Goal: Task Accomplishment & Management: Use online tool/utility

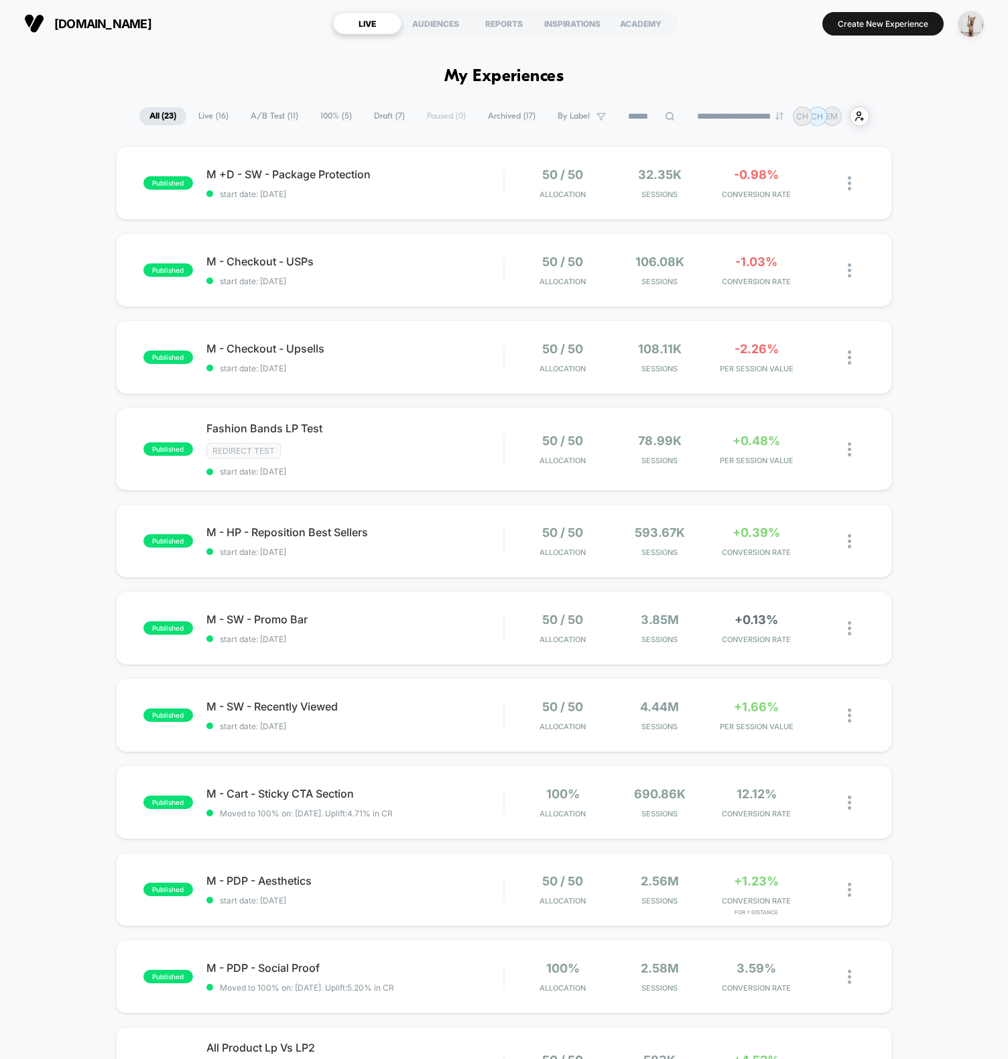
click at [488, 189] on span "start date: [DATE]" at bounding box center [354, 194] width 297 height 10
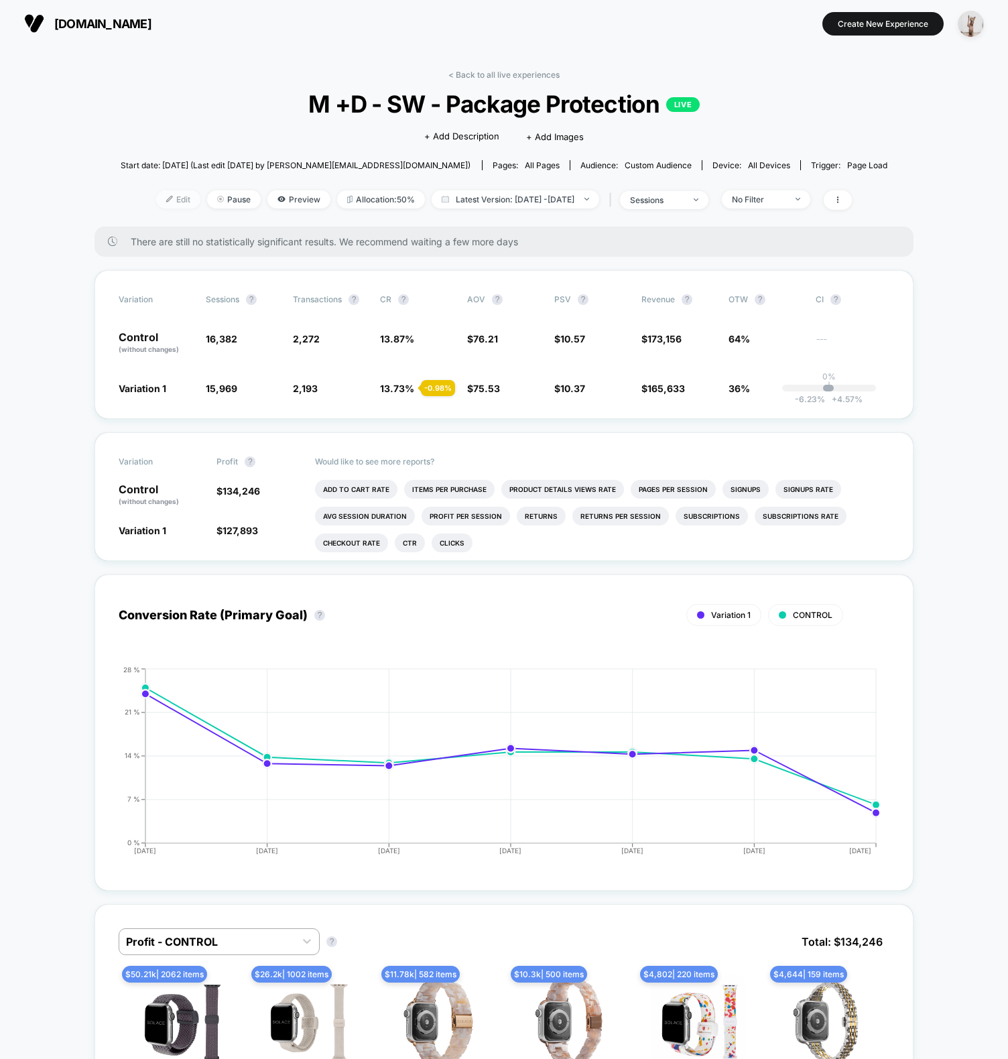
click at [156, 200] on span "Edit" at bounding box center [178, 199] width 44 height 18
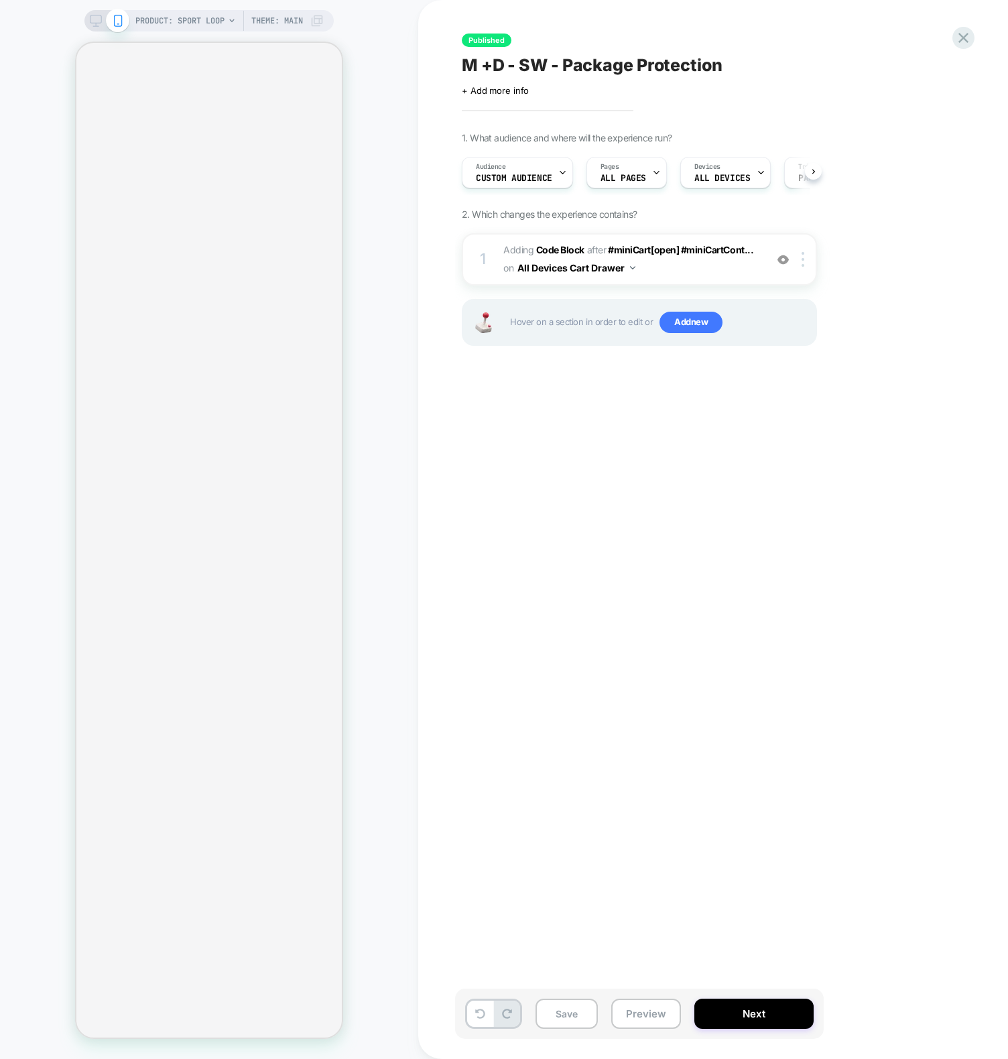
scroll to position [0, 1]
drag, startPoint x: 371, startPoint y: 790, endPoint x: 364, endPoint y: 775, distance: 16.2
click at [370, 790] on div "PRODUCT: Sport Loop Theme: MAIN" at bounding box center [209, 529] width 418 height 1032
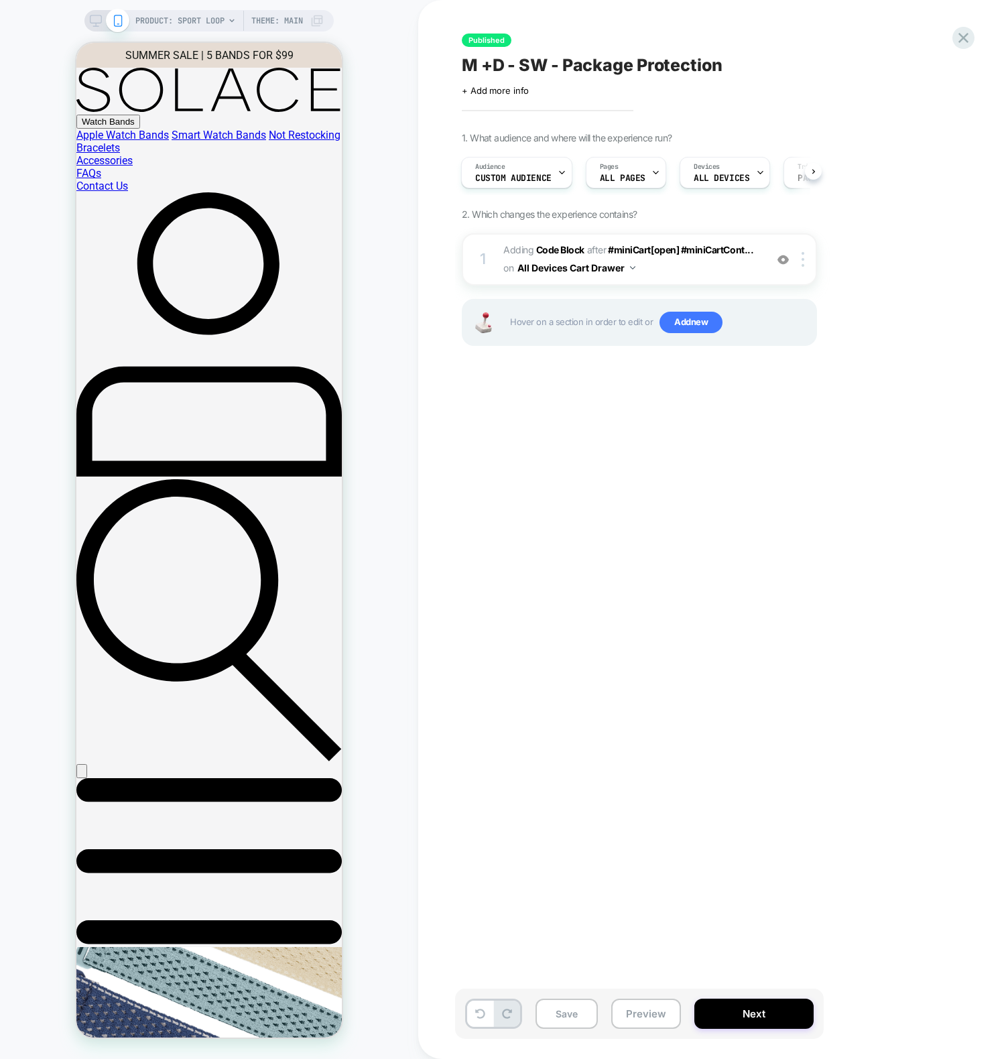
scroll to position [0, 0]
drag, startPoint x: 727, startPoint y: 611, endPoint x: 690, endPoint y: 565, distance: 59.1
click at [726, 610] on div "Published M +D - SW - Package Protection Click to edit experience details + Add…" at bounding box center [706, 529] width 503 height 1032
drag, startPoint x: 320, startPoint y: 87, endPoint x: 332, endPoint y: 93, distance: 12.9
click at [82, 774] on img at bounding box center [82, 774] width 0 height 0
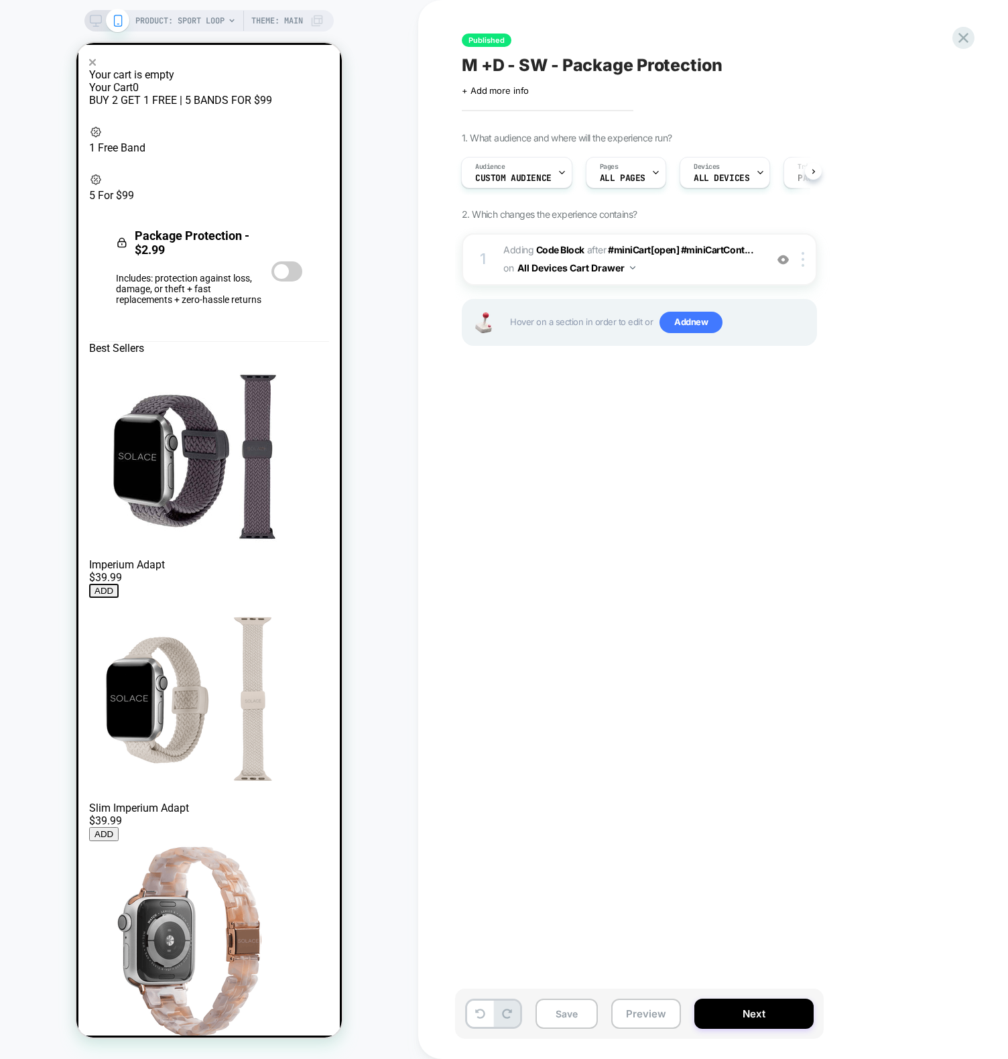
click at [525, 503] on div "Published M +D - SW - Package Protection Click to edit experience details + Add…" at bounding box center [706, 529] width 503 height 1032
click at [523, 172] on div "Audience Custom Audience" at bounding box center [513, 172] width 103 height 30
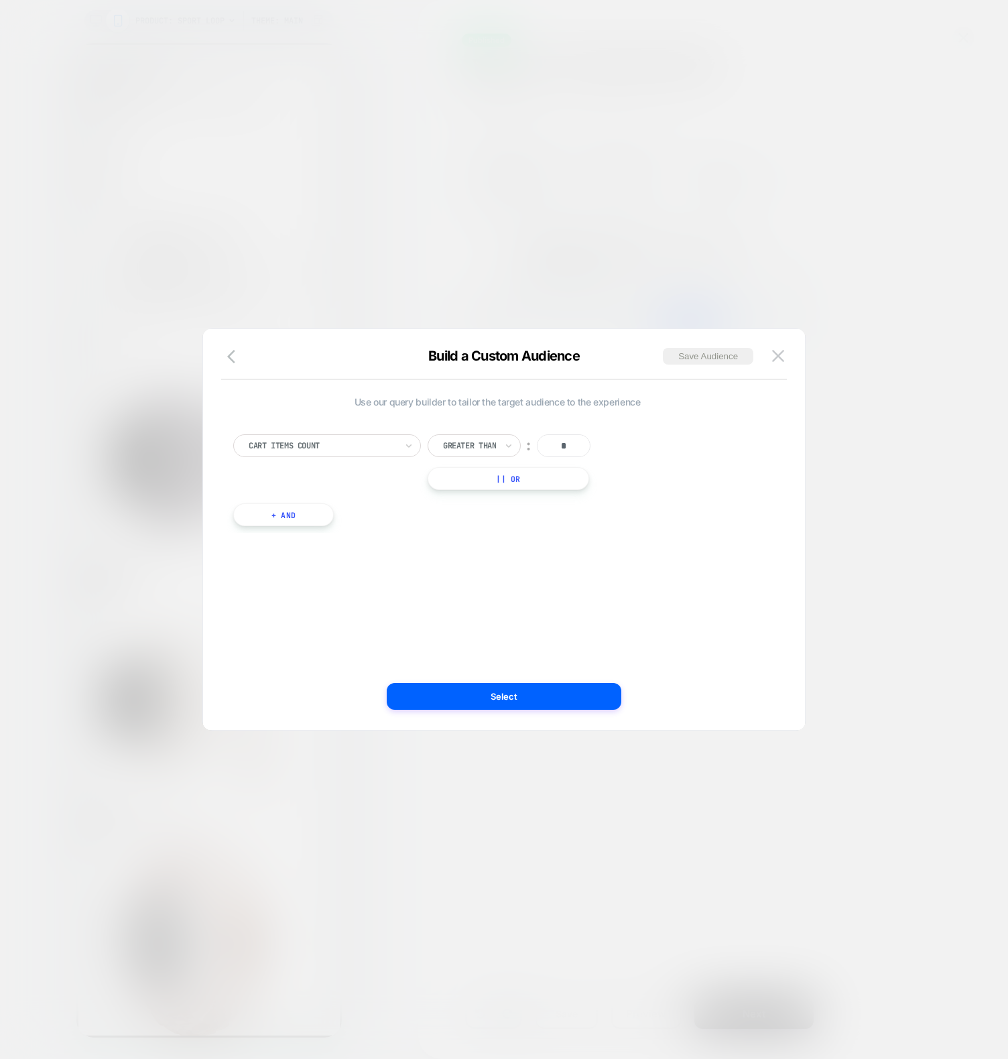
click at [408, 149] on div at bounding box center [504, 529] width 1008 height 1059
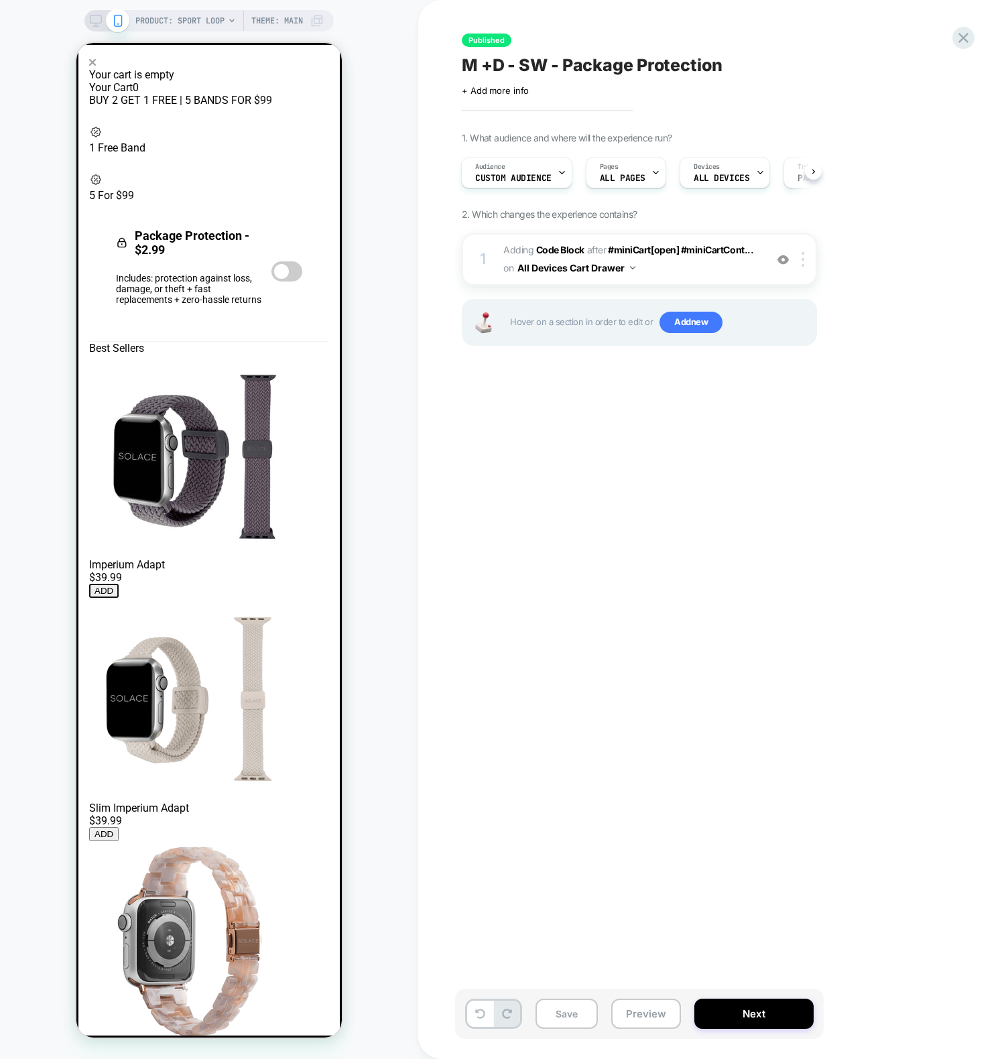
click at [628, 706] on div "Published M +D - SW - Package Protection Click to edit experience details + Add…" at bounding box center [706, 529] width 503 height 1032
click at [298, 281] on label at bounding box center [286, 271] width 31 height 20
click at [300, 979] on div "Your cart is empty Your Cart 0 BUY 2 GET 1 FREE | 5 BANDS FOR $99" at bounding box center [209, 712] width 240 height 1313
click at [592, 251] on span "AFTER" at bounding box center [596, 249] width 19 height 11
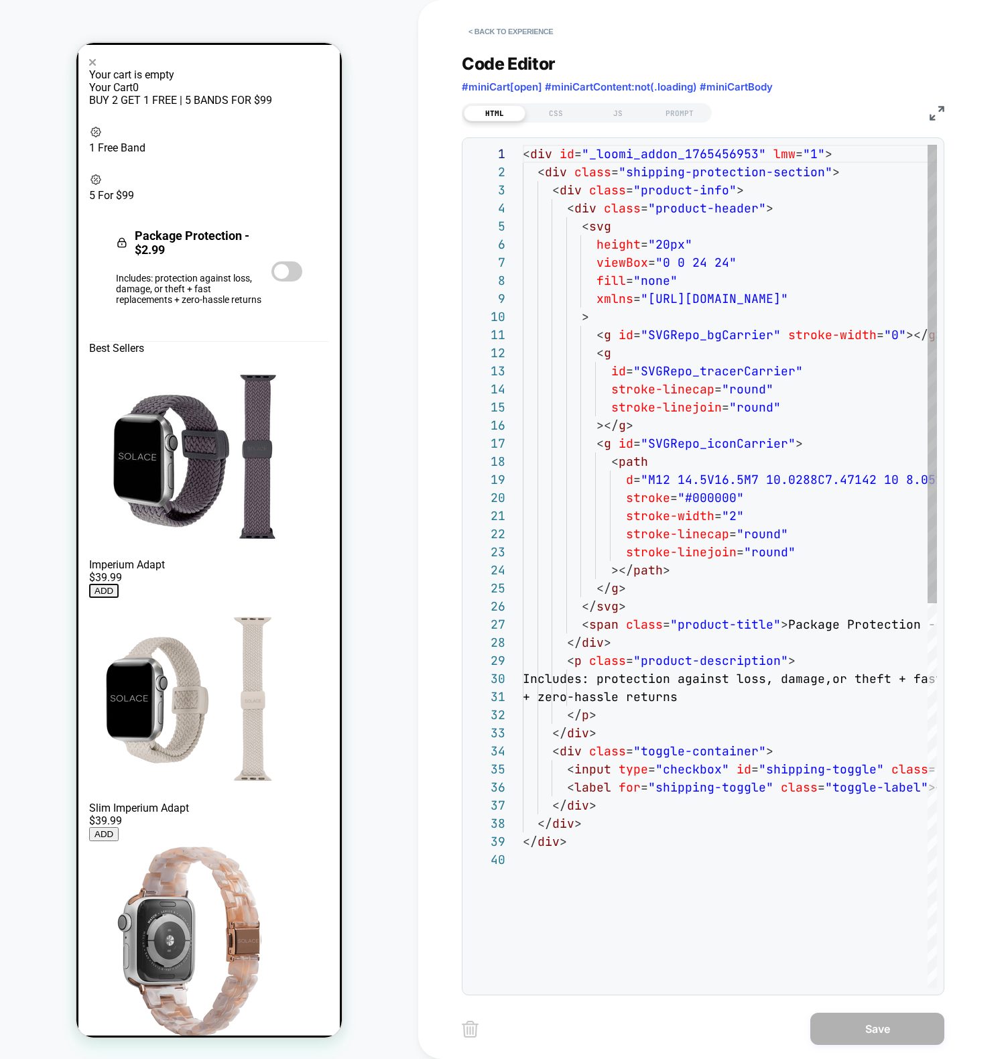
scroll to position [181, 0]
click at [619, 115] on div "JS" at bounding box center [618, 113] width 62 height 16
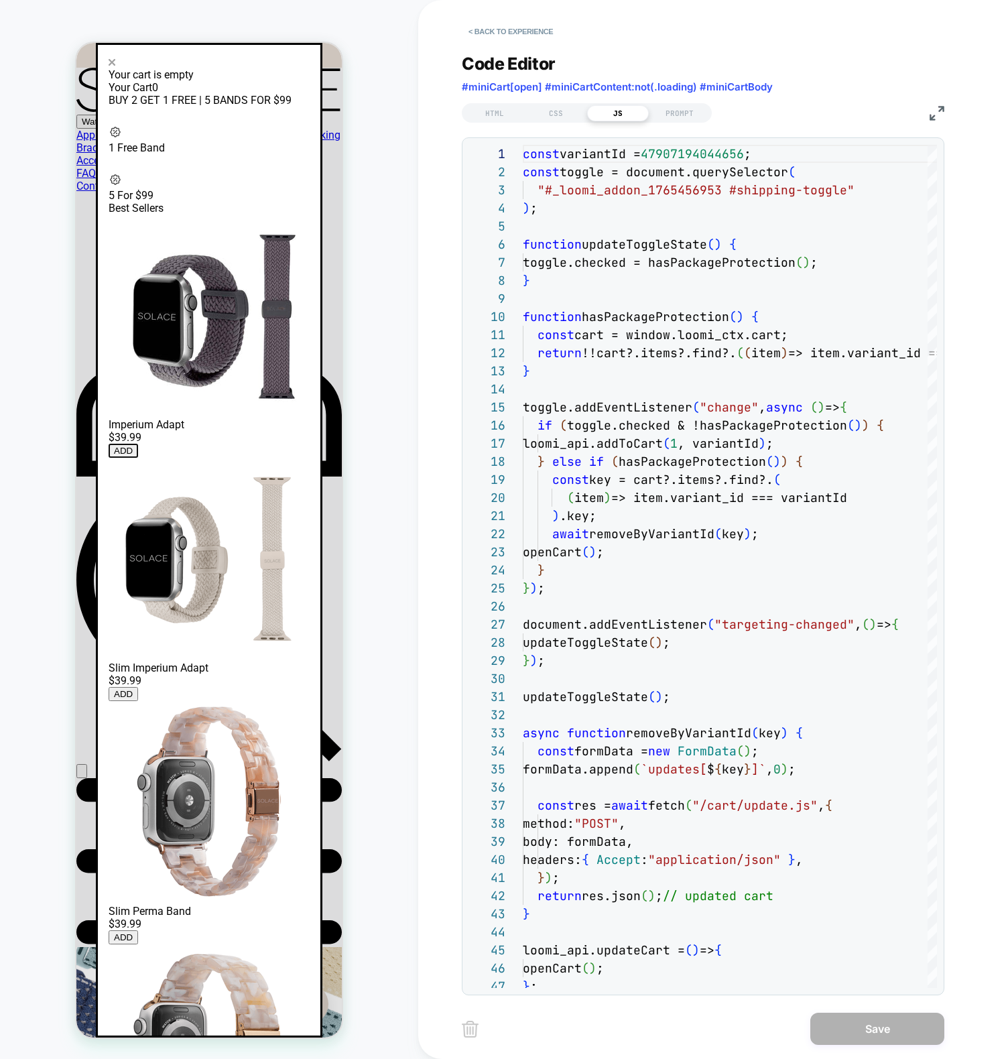
click at [310, 69] on div "Your cart is empty Your Cart 0 BUY 2 GET 1 FREE | 5 BANDS FOR $99" at bounding box center [209, 642] width 201 height 1173
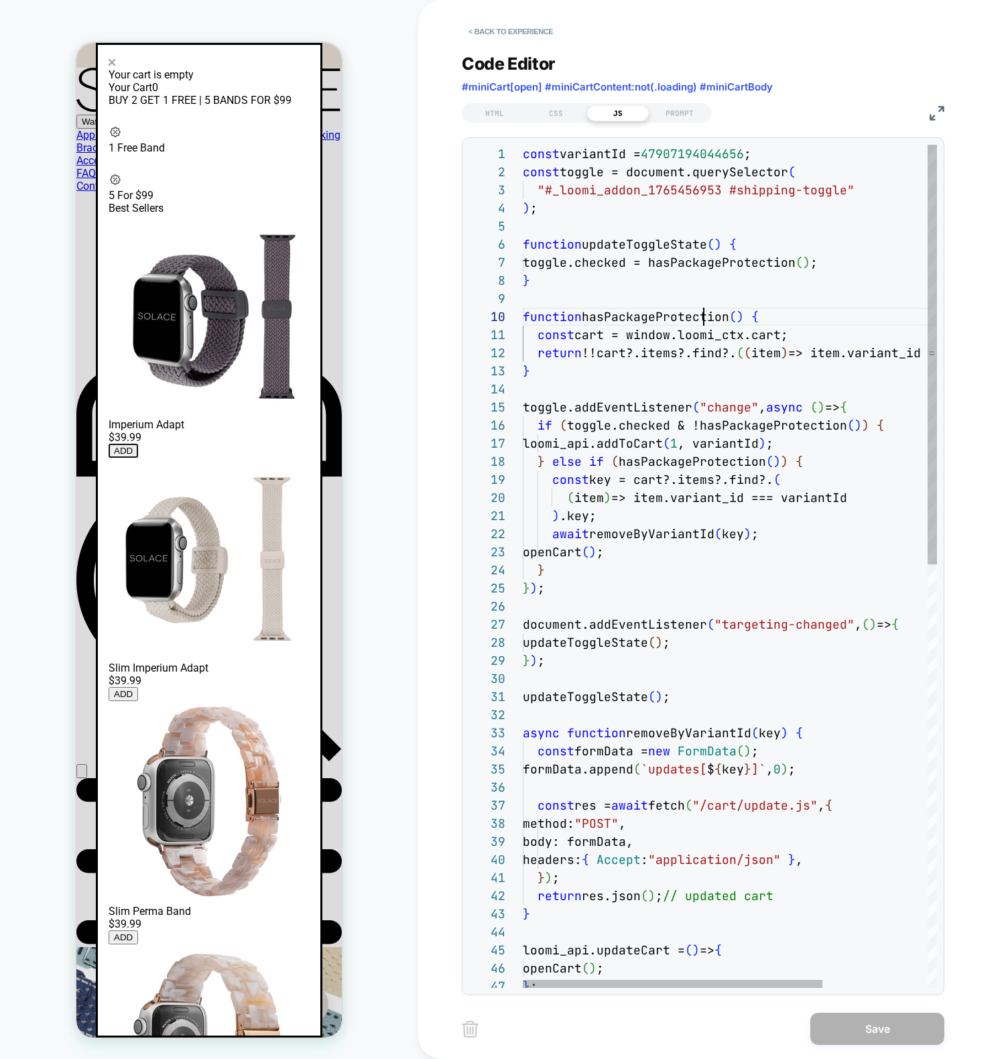
drag, startPoint x: 702, startPoint y: 317, endPoint x: 700, endPoint y: 352, distance: 35.6
click at [702, 318] on div "updateToggleState ( ) ; } ) ; updateToggleState ( ) ; async function removeByVa…" at bounding box center [802, 991] width 559 height 1693
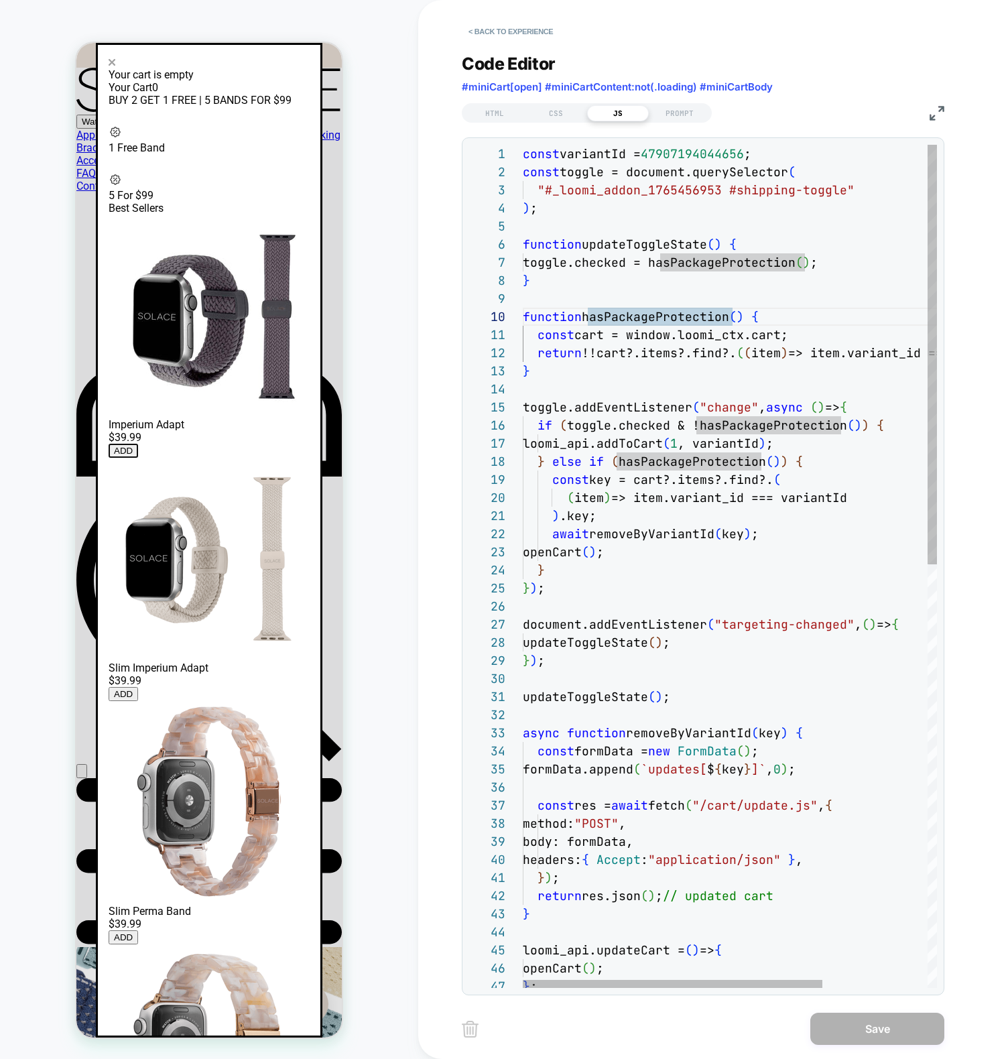
click at [579, 360] on div "updateToggleState ( ) ; } ) ; updateToggleState ( ) ; async function removeByVa…" at bounding box center [802, 991] width 559 height 1693
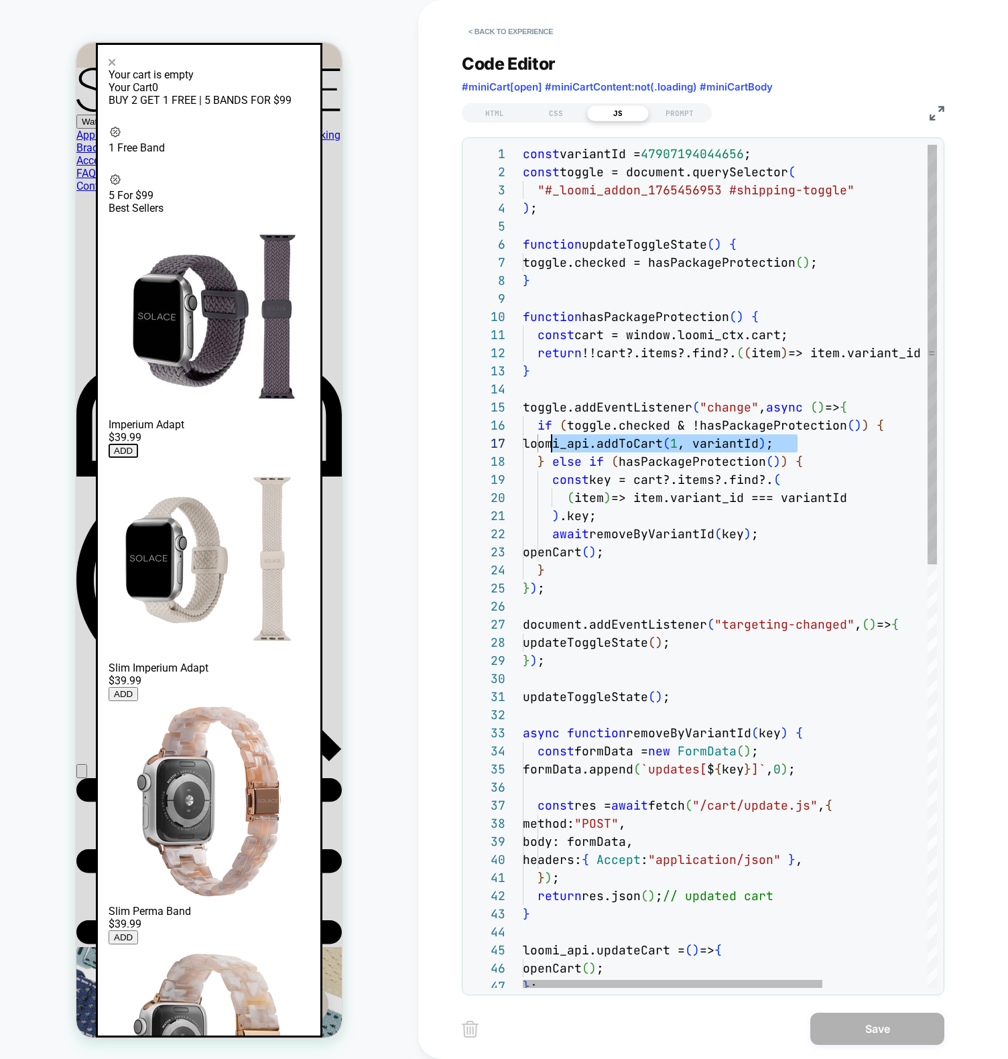
scroll to position [109, 29]
drag, startPoint x: 815, startPoint y: 442, endPoint x: 549, endPoint y: 438, distance: 266.0
click at [549, 438] on div "updateToggleState ( ) ; } ) ; updateToggleState ( ) ; async function removeByVa…" at bounding box center [802, 991] width 559 height 1693
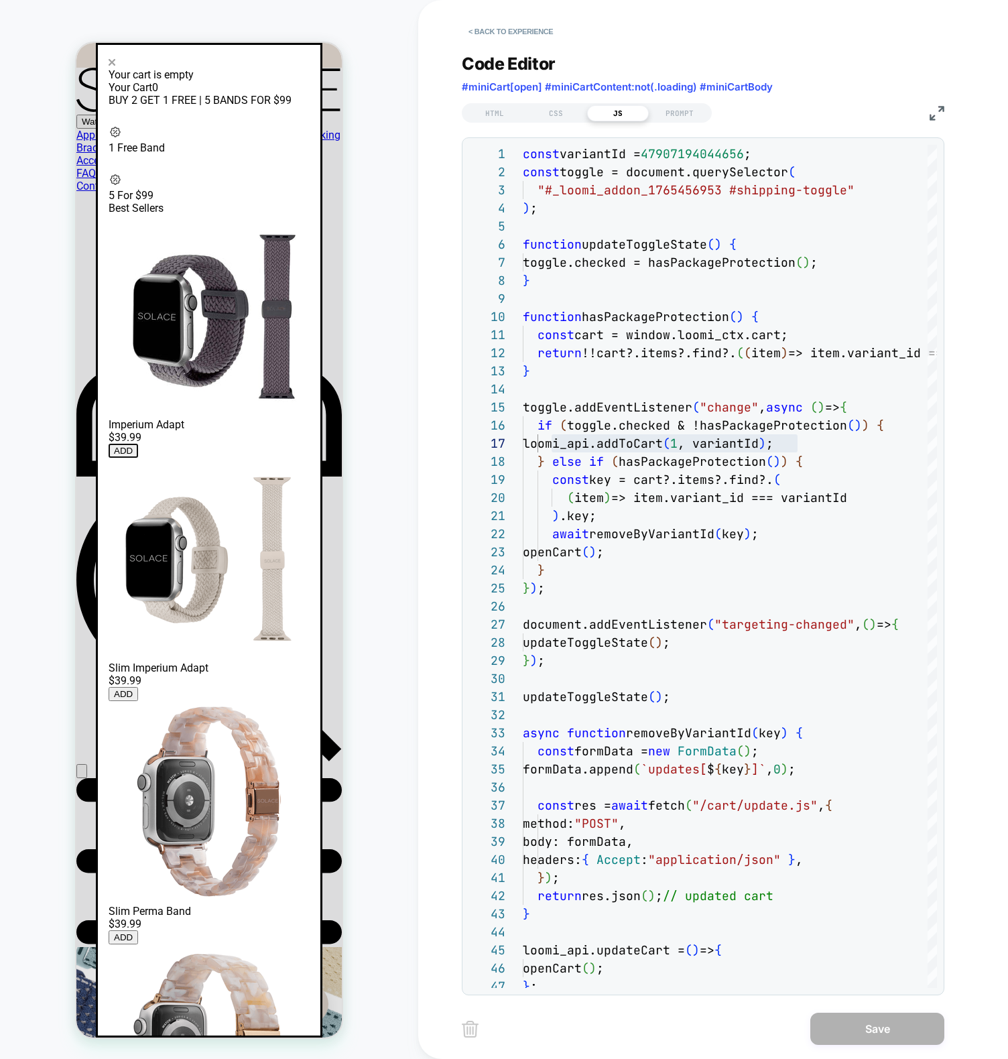
click at [705, 148] on div "updateToggleState ( ) ; } ) ; updateToggleState ( ) ; async function removeByVa…" at bounding box center [802, 991] width 559 height 1693
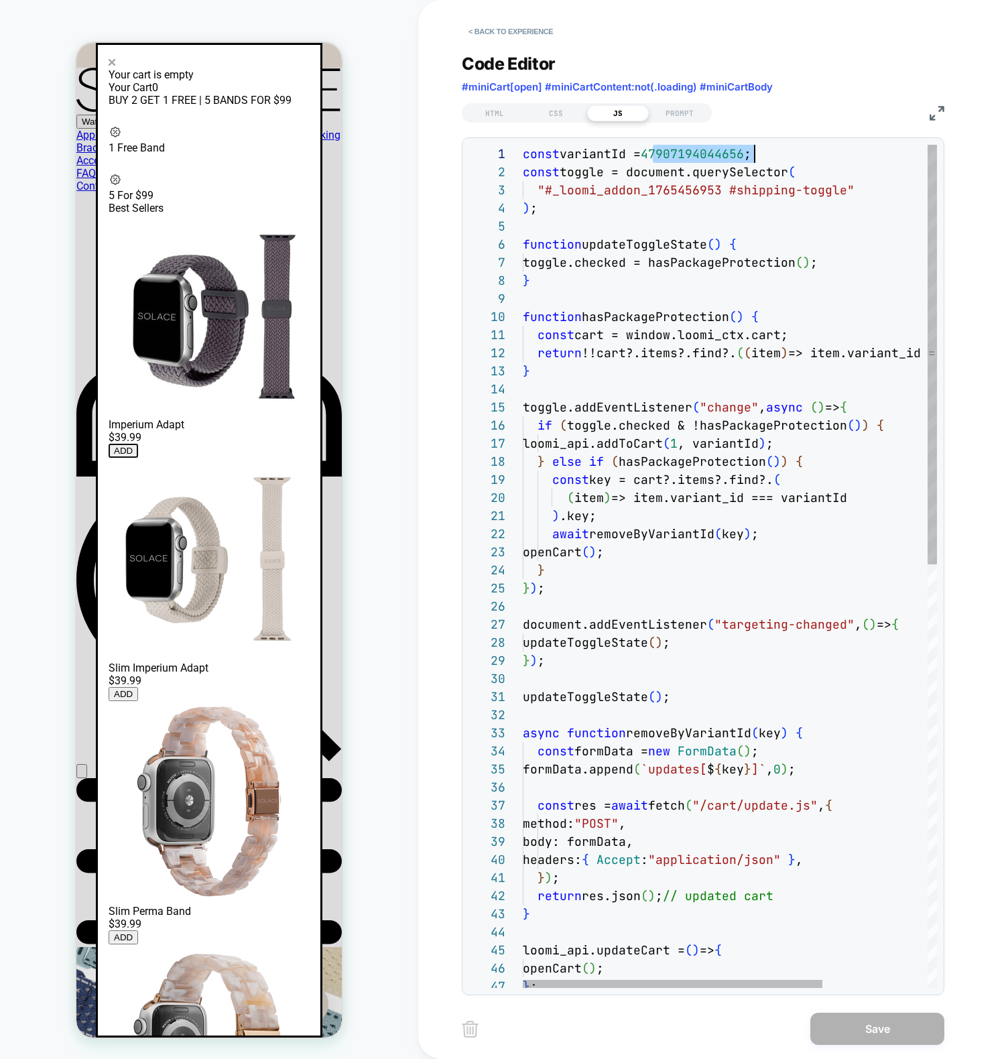
click at [705, 148] on div "updateToggleState ( ) ; } ) ; updateToggleState ( ) ; async function removeByVa…" at bounding box center [802, 991] width 559 height 1693
drag, startPoint x: 674, startPoint y: 318, endPoint x: 666, endPoint y: 303, distance: 17.4
click at [673, 319] on div "updateToggleState ( ) ; } ) ; updateToggleState ( ) ; async function removeByVa…" at bounding box center [802, 991] width 559 height 1693
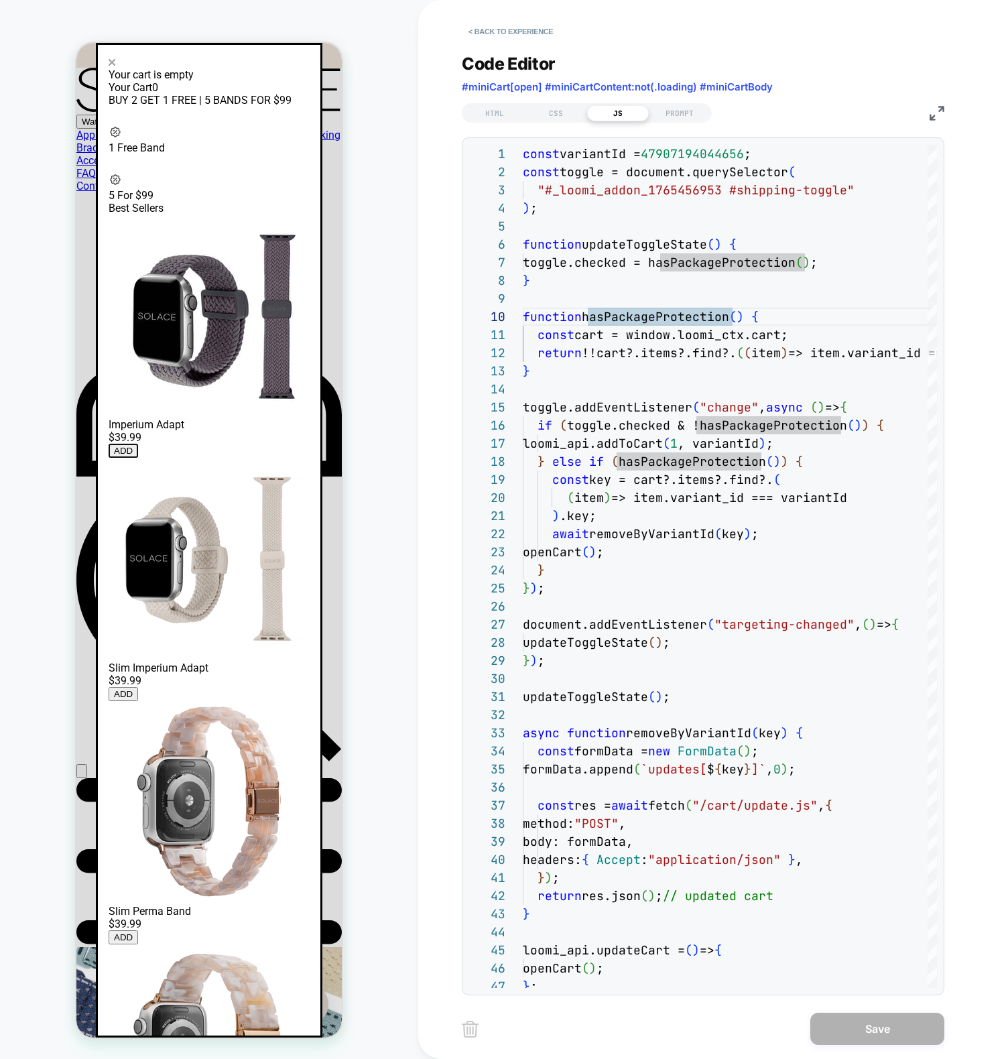
click at [310, 71] on div "Your cart is empty Your Cart 0 BUY 2 GET 1 FREE | 5 BANDS FOR $99" at bounding box center [209, 642] width 201 height 1173
click at [310, 72] on div "Your cart is empty Your Cart 0 BUY 2 GET 1 FREE | 5 BANDS FOR $99" at bounding box center [209, 642] width 201 height 1173
drag, startPoint x: 312, startPoint y: 72, endPoint x: 334, endPoint y: 87, distance: 27.0
click at [310, 73] on div "Your cart is empty Your Cart 0 BUY 2 GET 1 FREE | 5 BANDS FOR $99" at bounding box center [209, 642] width 201 height 1173
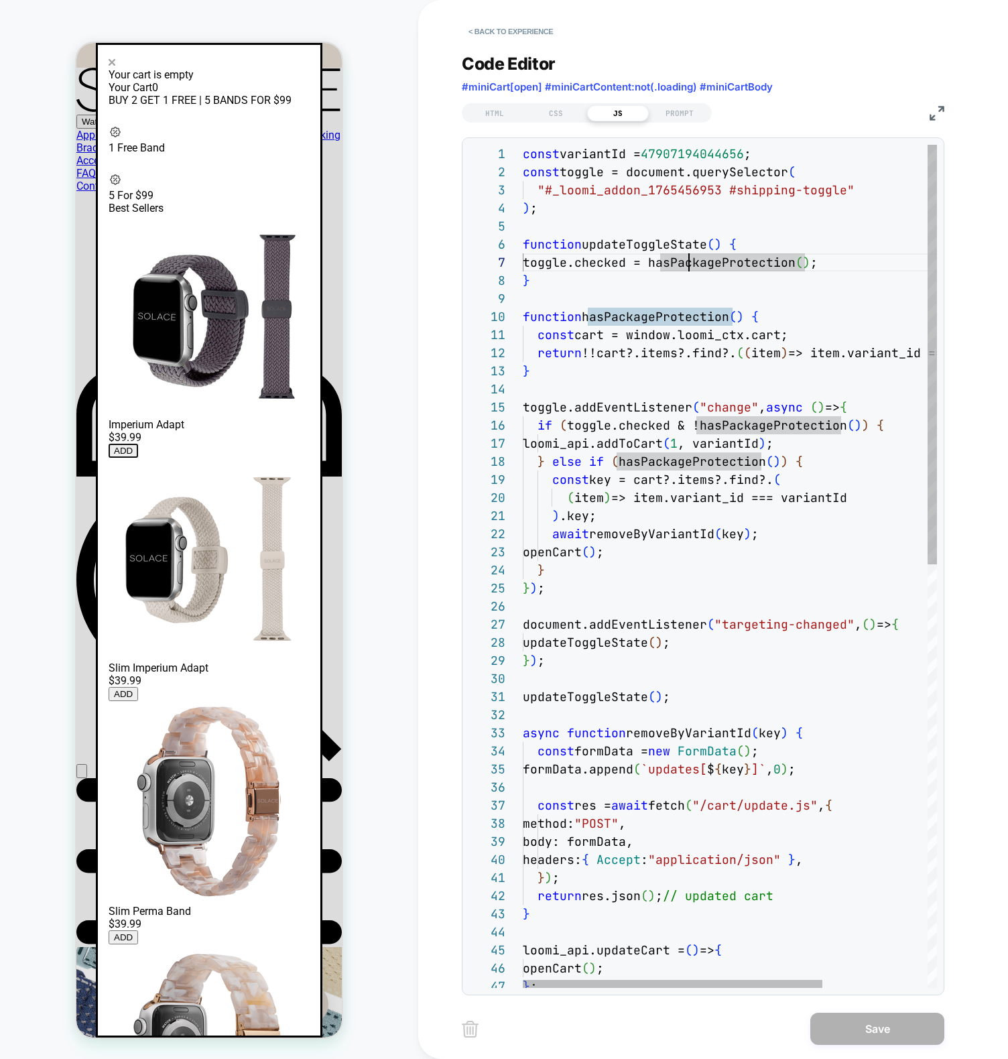
click at [686, 256] on div "updateToggleState ( ) ; } ) ; updateToggleState ( ) ; async function removeByVa…" at bounding box center [802, 991] width 559 height 1693
click at [809, 248] on div "updateToggleState ( ) ; } ) ; updateToggleState ( ) ; async function removeByVa…" at bounding box center [802, 991] width 559 height 1693
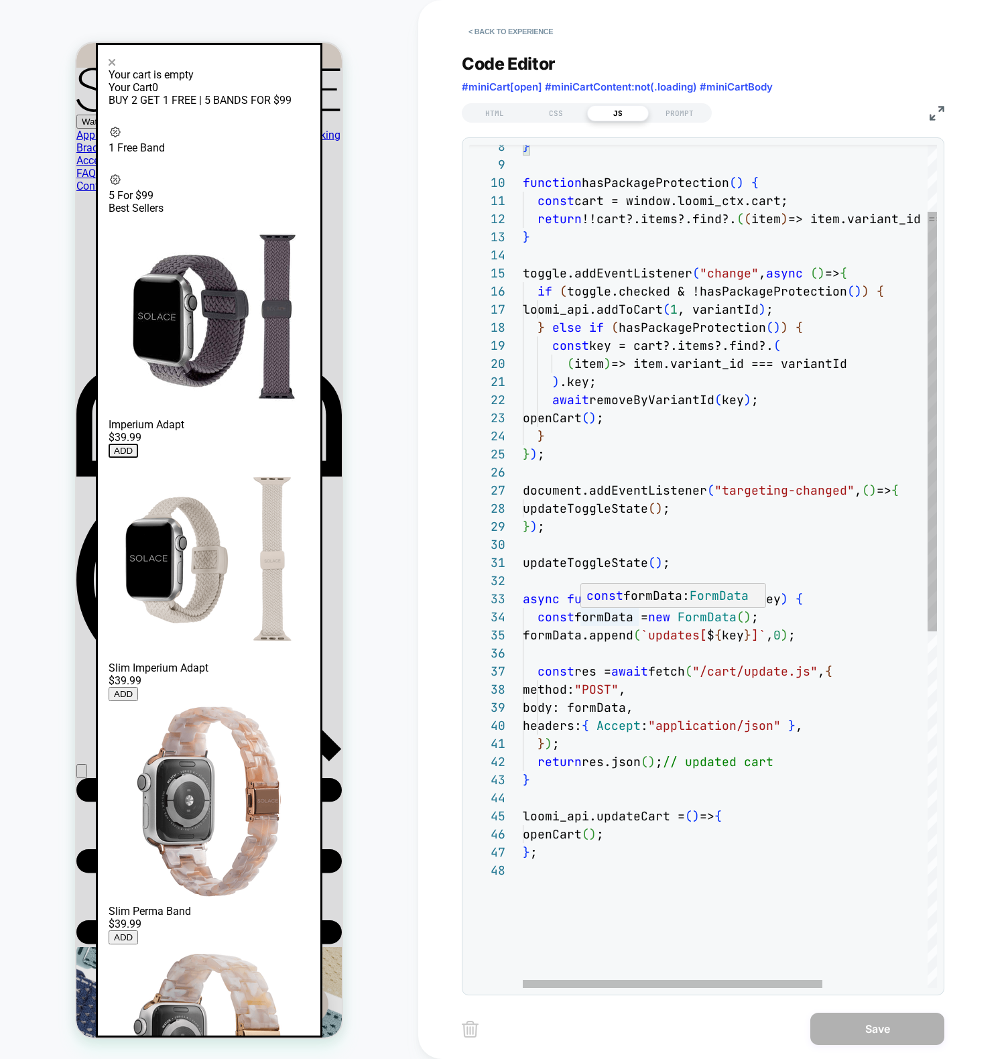
click at [632, 612] on div "loomi_api.updateCart = ( ) => { openCart ( ) ; } ; } } ) ; return res.json ( ) …" at bounding box center [802, 857] width 559 height 1693
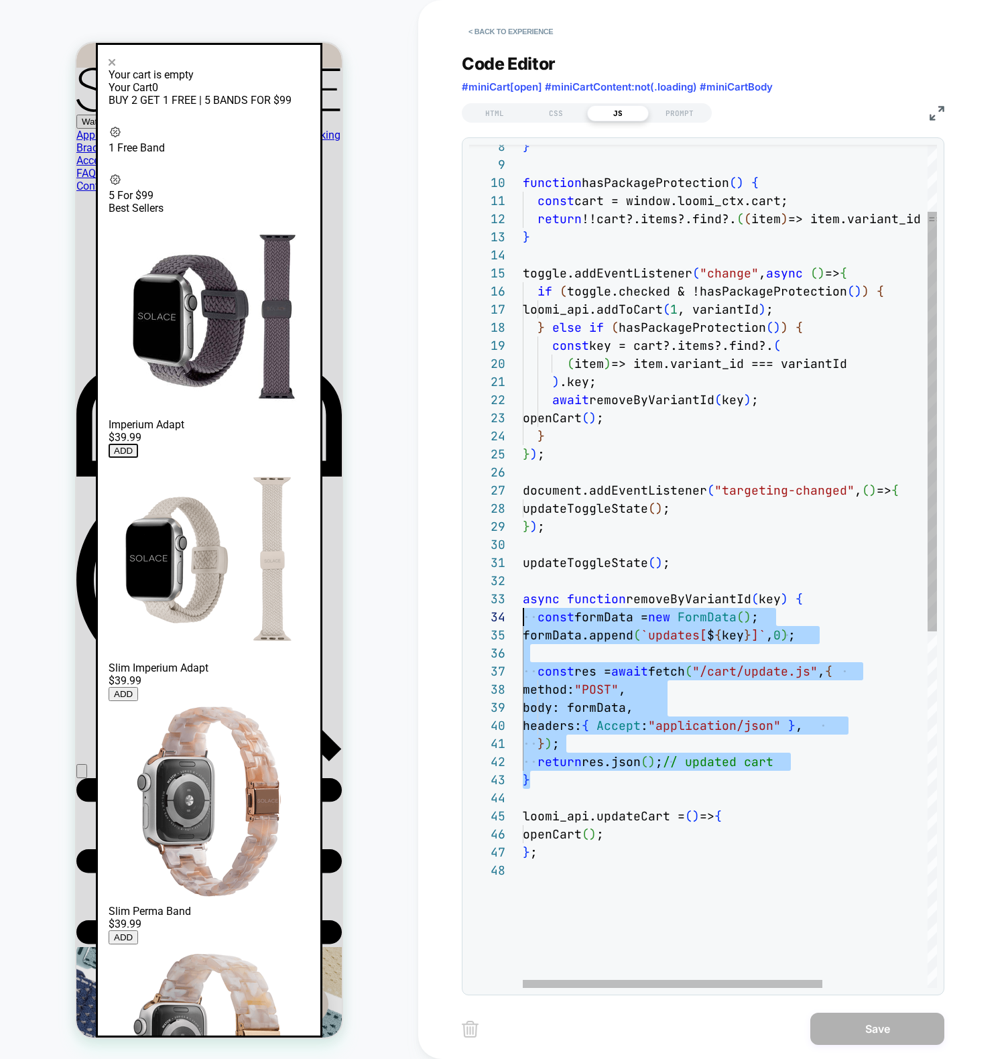
scroll to position [36, 0]
drag, startPoint x: 553, startPoint y: 774, endPoint x: 484, endPoint y: 606, distance: 181.5
click at [523, 606] on div "loomi_api.updateCart = ( ) => { openCart ( ) ; } ; } } ) ; return res.json ( ) …" at bounding box center [802, 857] width 559 height 1693
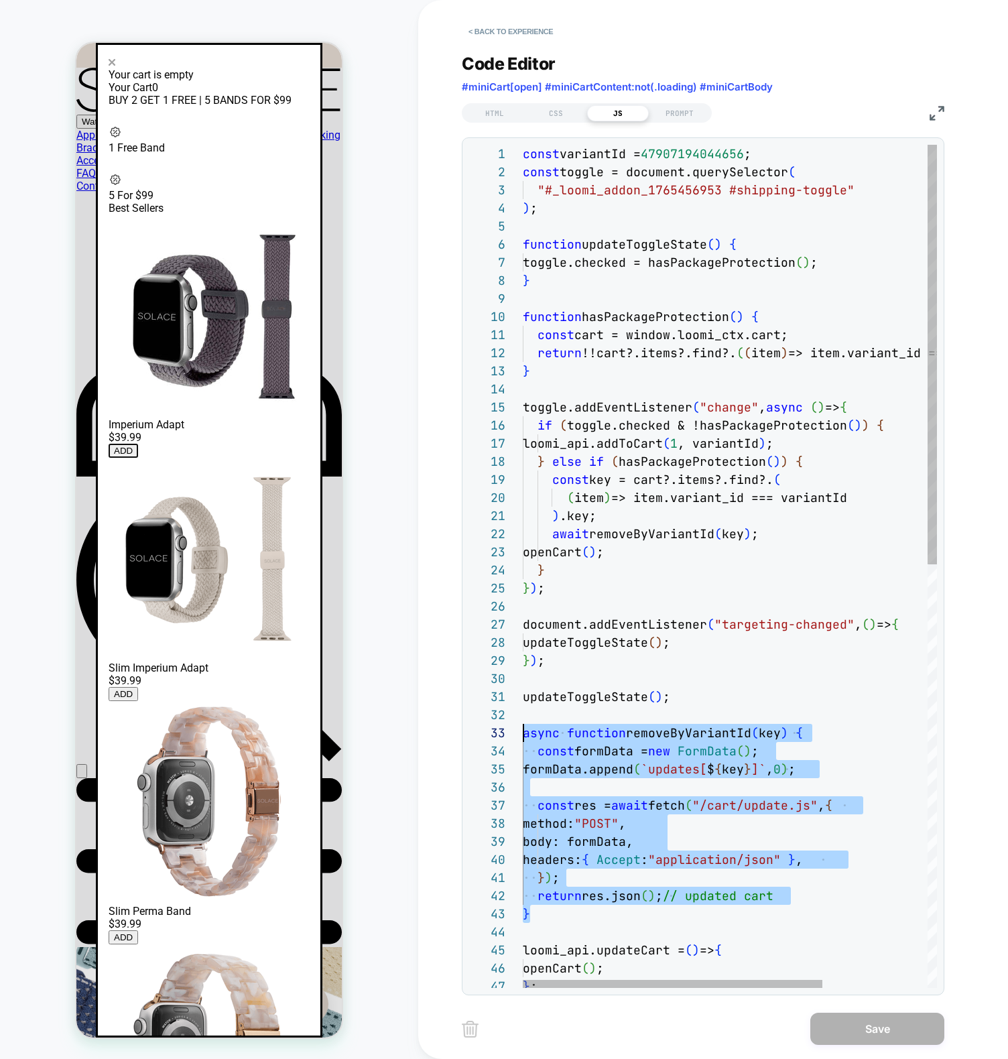
click at [700, 728] on div "loomi_api.updateCart = ( ) => { openCart ( ) ; } ; } } ) ; return res.json ( ) …" at bounding box center [802, 991] width 559 height 1693
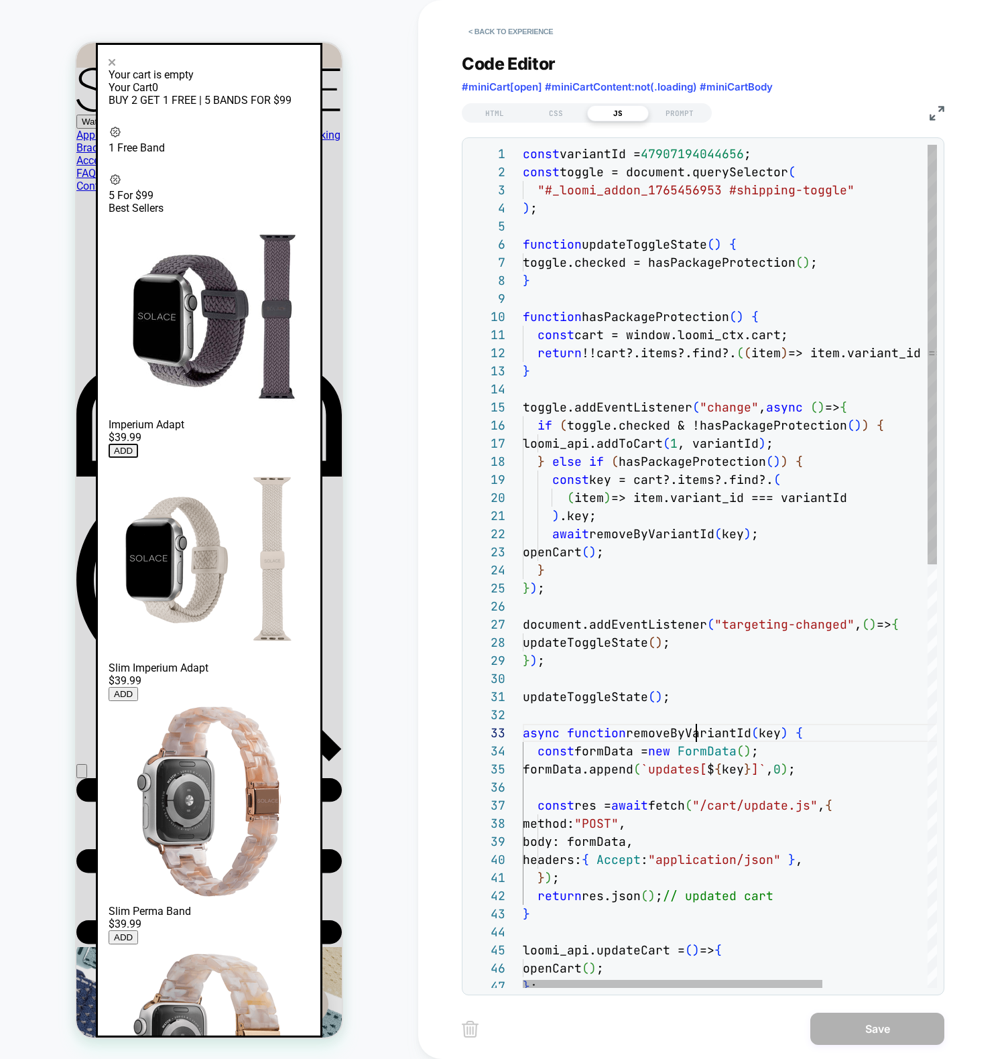
scroll to position [36, 232]
click at [700, 728] on div "loomi_api.updateCart = ( ) => { openCart ( ) ; } ; } } ) ; return res.json ( ) …" at bounding box center [802, 991] width 559 height 1693
drag, startPoint x: 550, startPoint y: 480, endPoint x: 605, endPoint y: 513, distance: 64.4
click at [605, 513] on div "loomi_api.updateCart = ( ) => { openCart ( ) ; } ; } } ) ; return res.json ( ) …" at bounding box center [802, 991] width 559 height 1693
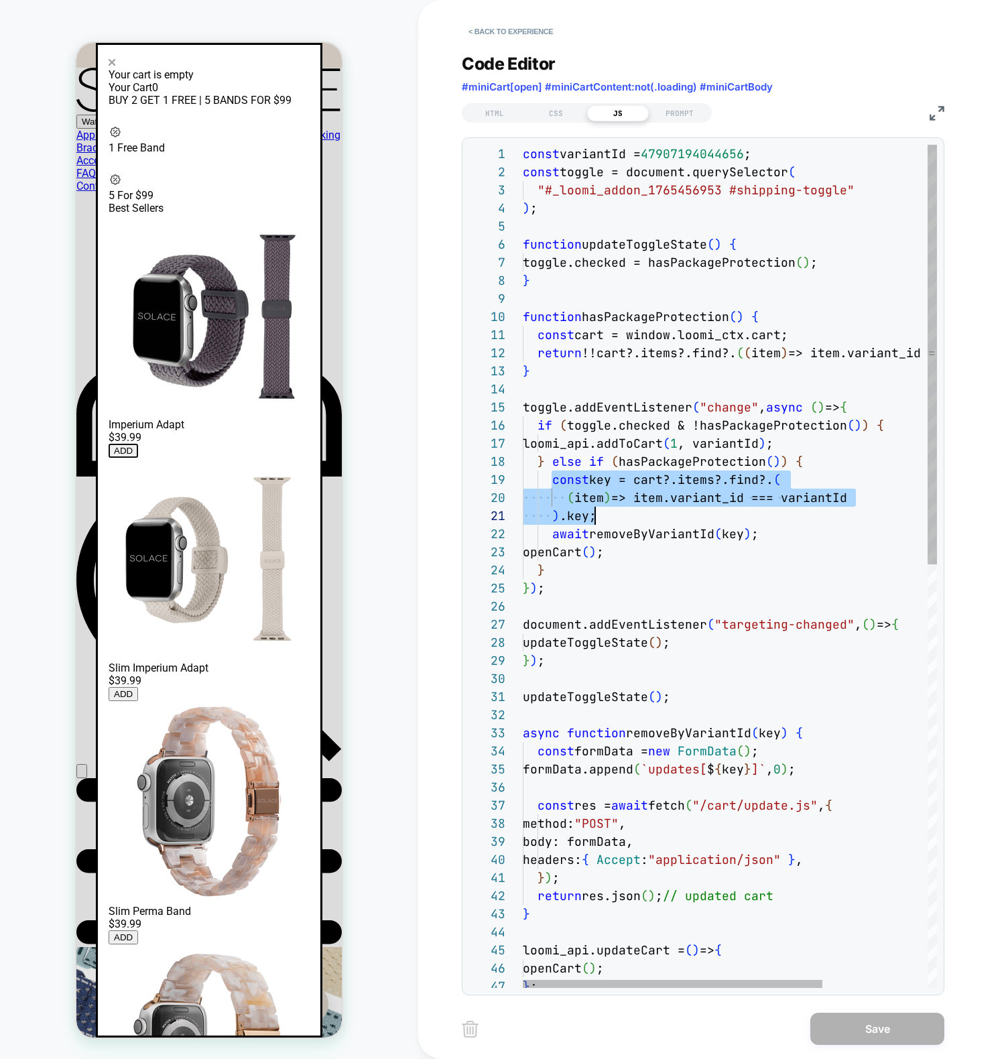
click at [612, 524] on div "loomi_api.updateCart = ( ) => { openCart ( ) ; } ; } } ) ; return res.json ( ) …" at bounding box center [802, 991] width 559 height 1693
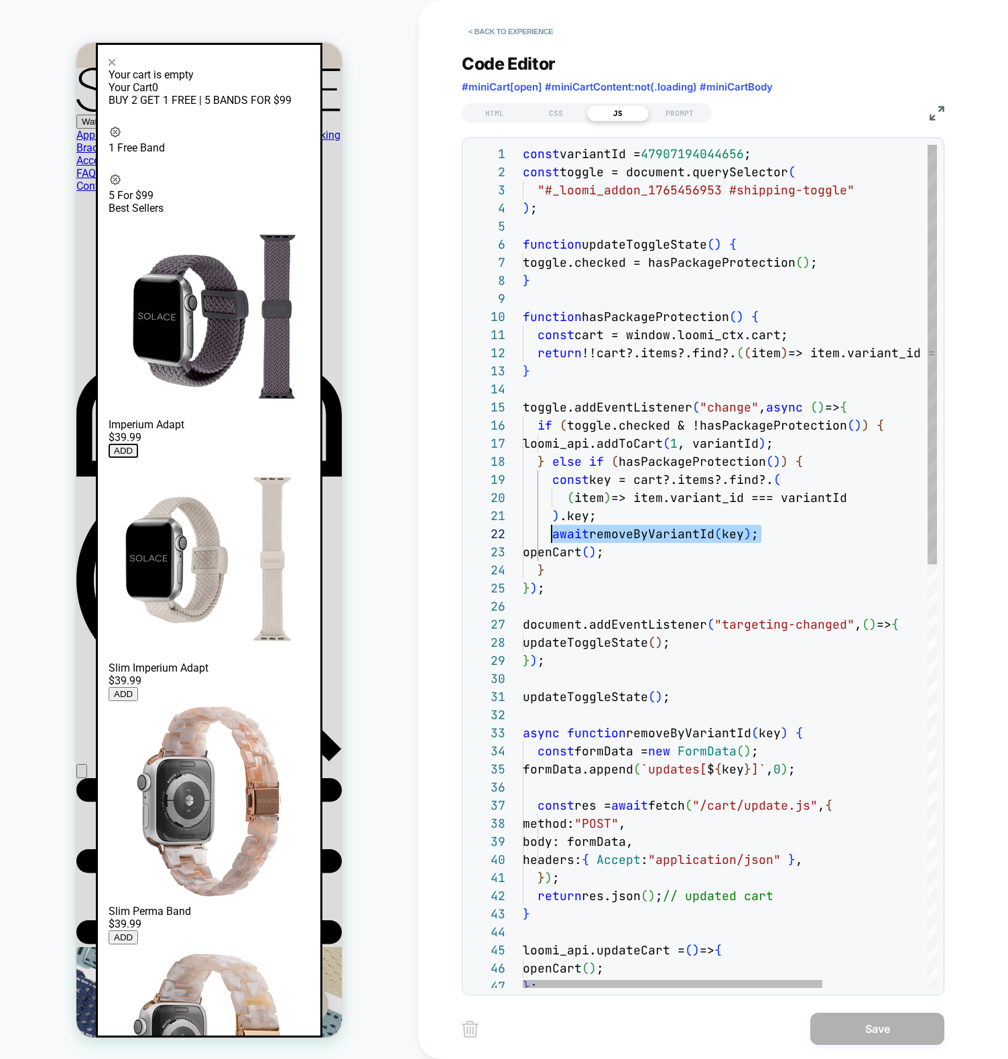
scroll to position [18, 29]
drag, startPoint x: 769, startPoint y: 530, endPoint x: 550, endPoint y: 533, distance: 219.1
click at [550, 533] on div "loomi_api.updateCart = ( ) => { openCart ( ) ; } ; } } ) ; return res.json ( ) …" at bounding box center [802, 991] width 559 height 1693
click at [641, 754] on div "loomi_api.updateCart = ( ) => { openCart ( ) ; } ; } } ) ; return res.json ( ) …" at bounding box center [802, 991] width 559 height 1693
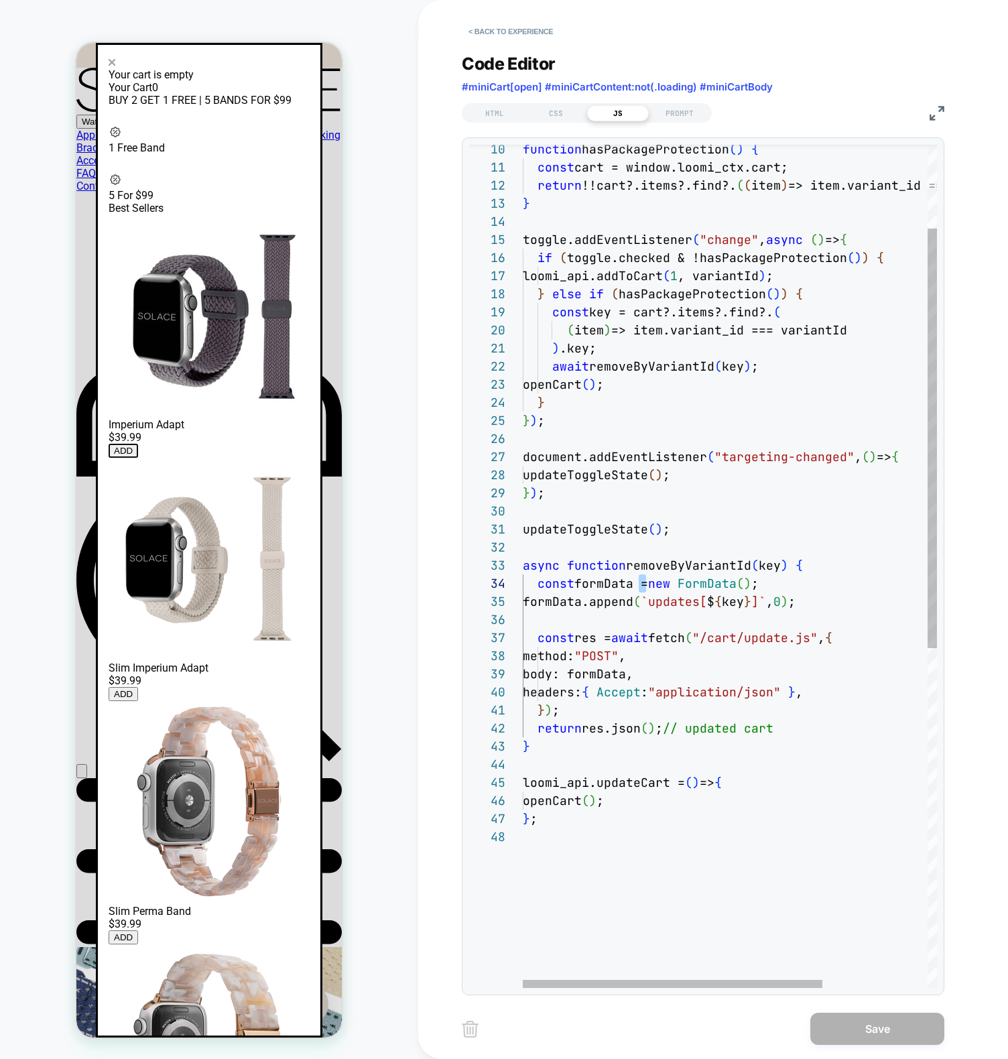
scroll to position [36, 7]
type textarea "**********"
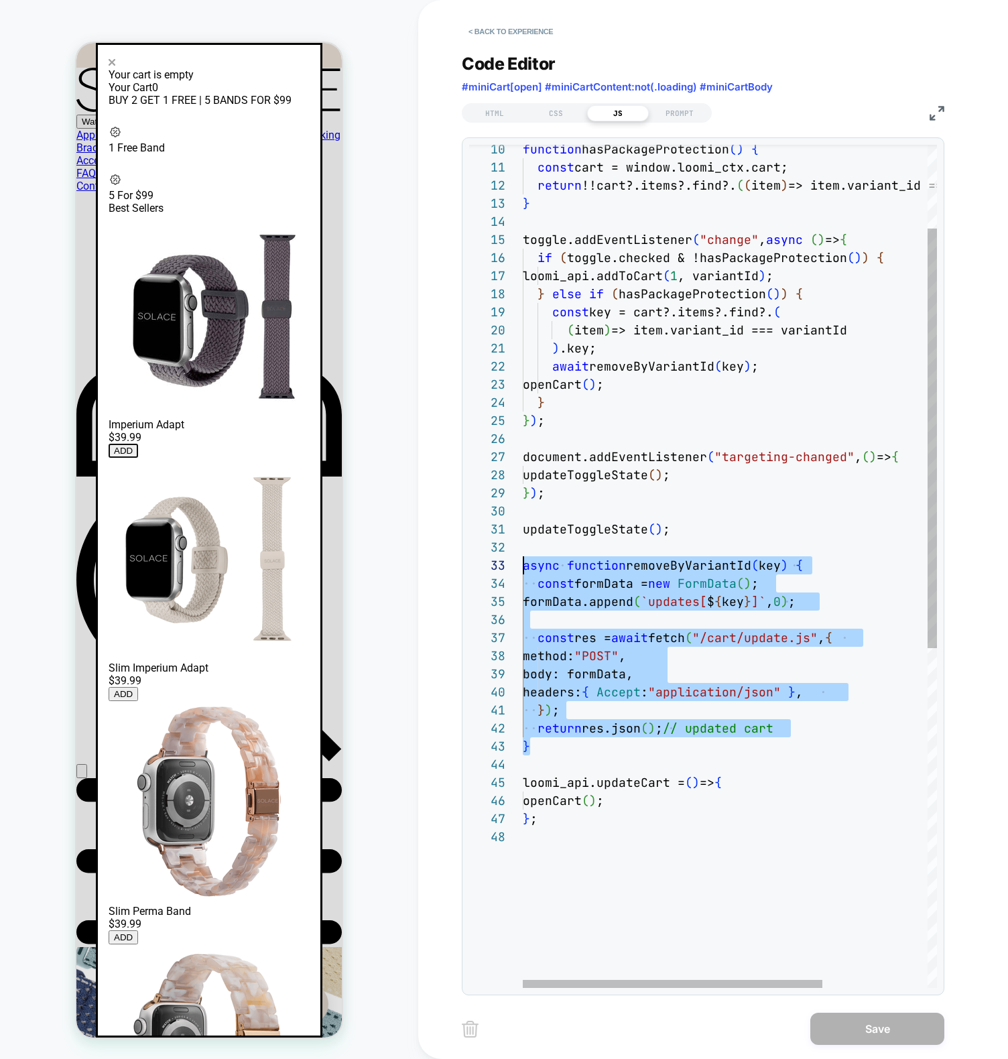
scroll to position [36, 0]
drag, startPoint x: 539, startPoint y: 738, endPoint x: 422, endPoint y: 569, distance: 205.7
click at [523, 569] on div "loomi_api.updateCart = ( ) => { openCart ( ) ; } ; } } ) ; return res.json ( ) …" at bounding box center [802, 823] width 559 height 1693
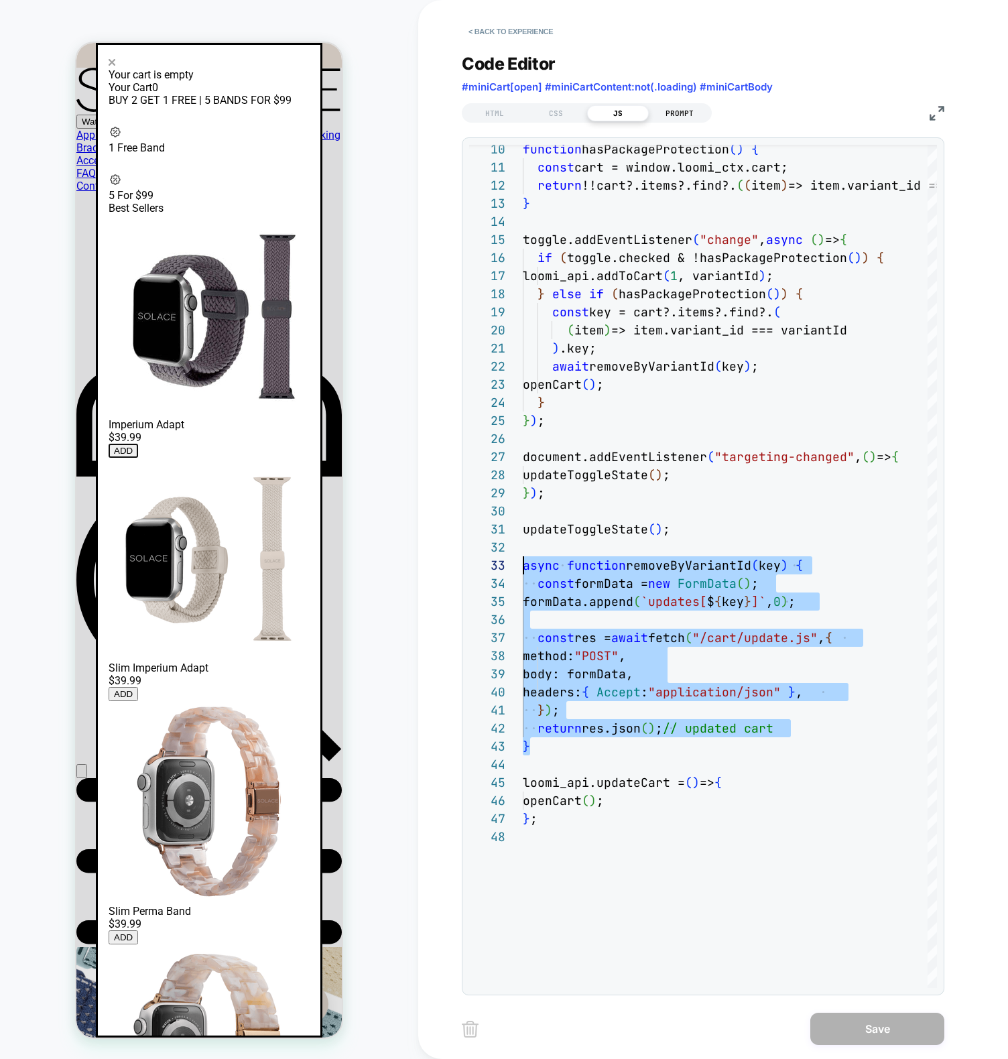
click at [672, 111] on div "PROMPT" at bounding box center [680, 113] width 62 height 16
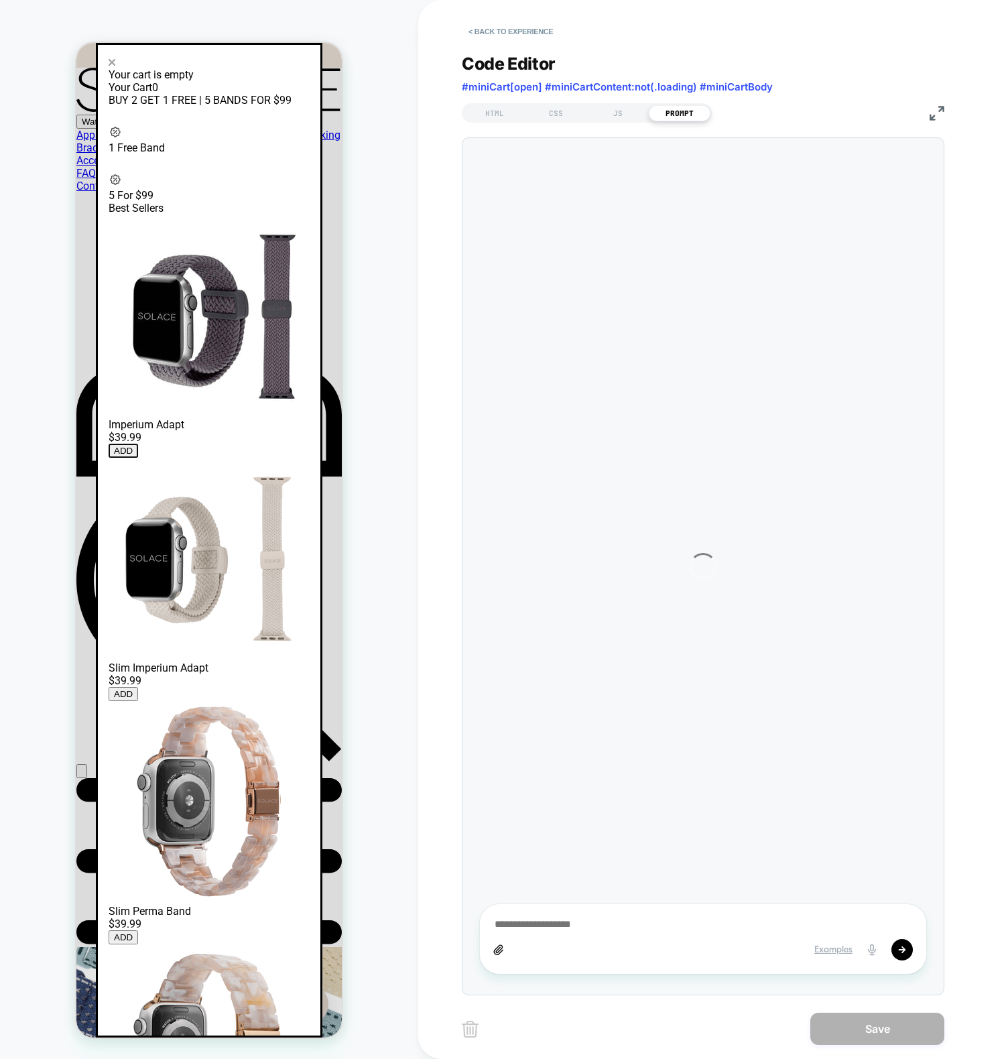
type textarea "*"
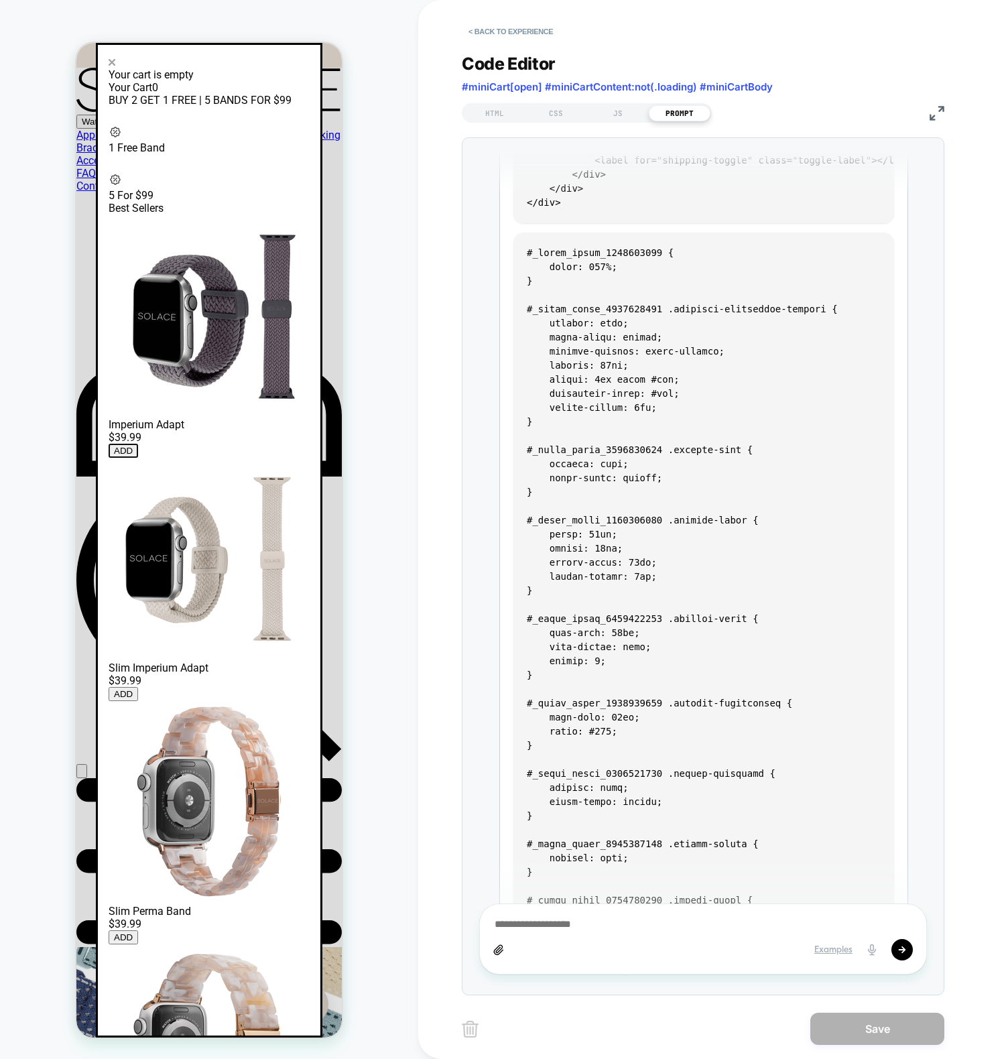
scroll to position [0, 0]
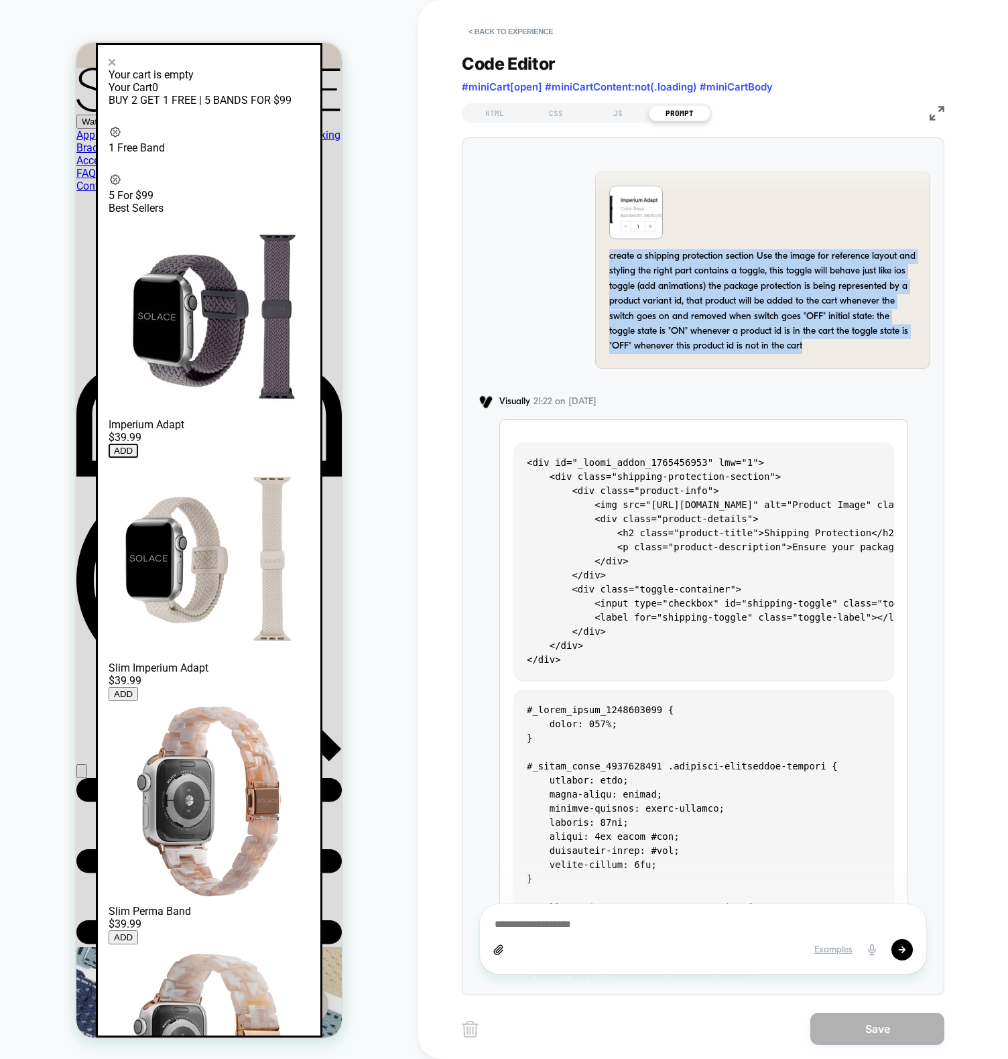
drag, startPoint x: 817, startPoint y: 348, endPoint x: 608, endPoint y: 256, distance: 228.6
click at [608, 256] on div "create a shipping protection section Use the image for reference layout and sty…" at bounding box center [762, 270] width 335 height 197
copy div "create a shipping protection section Use the image for reference layout and sty…"
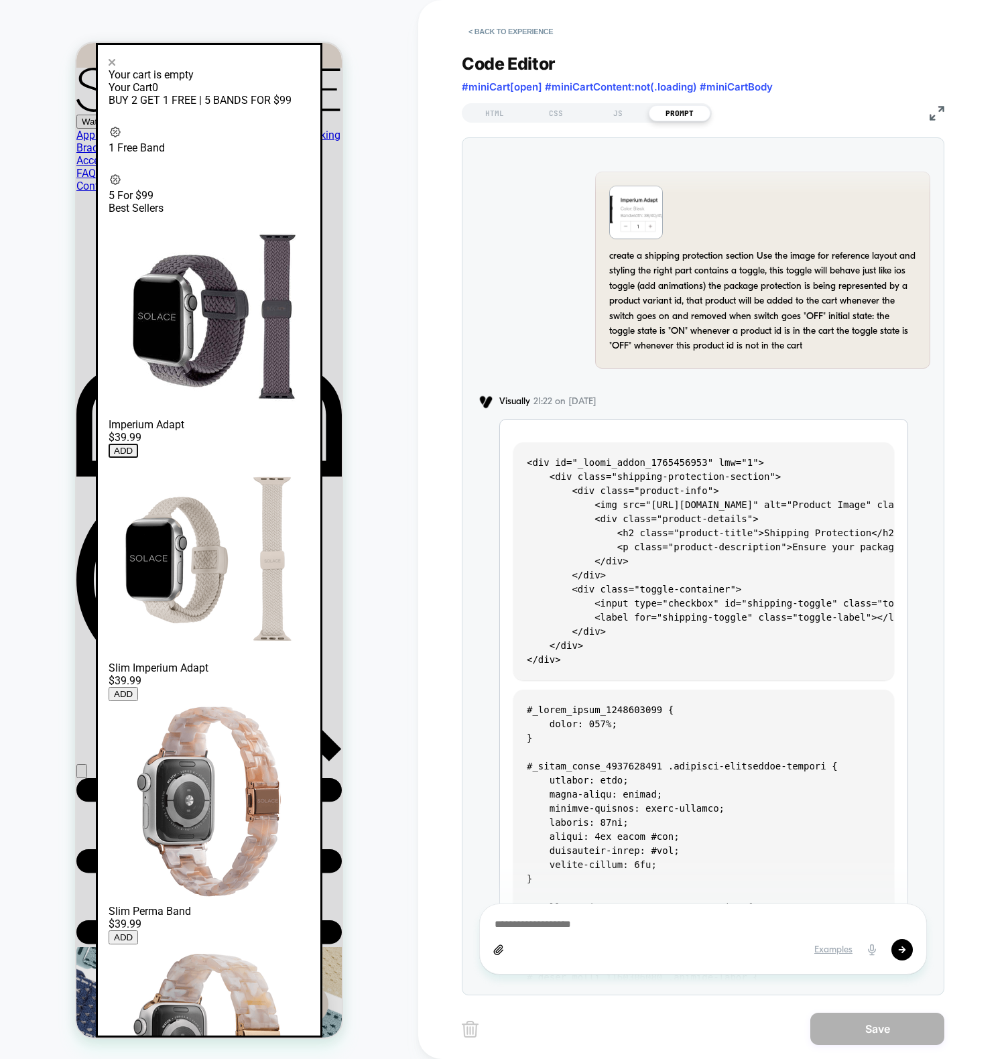
click at [779, 525] on pre "<div id="_loomi_addon_1765456953" lmw="1"> <div class="shipping-protection-sect…" at bounding box center [703, 561] width 381 height 238
click at [643, 472] on code "<div id="_loomi_addon_1765456953" lmw="1"> <div class="shipping-protection-sect…" at bounding box center [770, 561] width 486 height 208
